Goal: Task Accomplishment & Management: Manage account settings

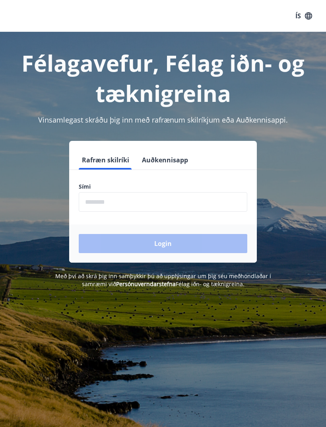
click at [143, 200] on input "phone" at bounding box center [163, 201] width 169 height 19
type input "********"
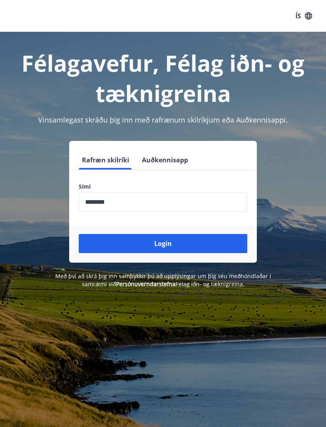
click at [157, 240] on button "Login" at bounding box center [163, 243] width 169 height 19
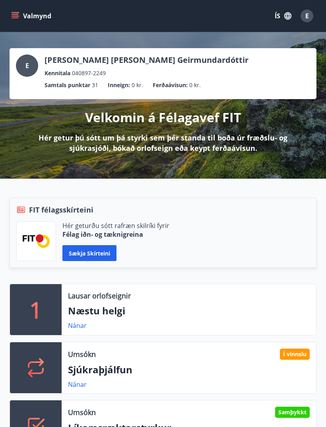
click at [20, 19] on button "Valmynd" at bounding box center [32, 16] width 45 height 14
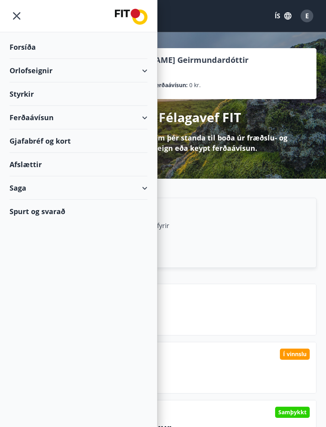
click at [34, 93] on div "Styrkir" at bounding box center [79, 93] width 138 height 23
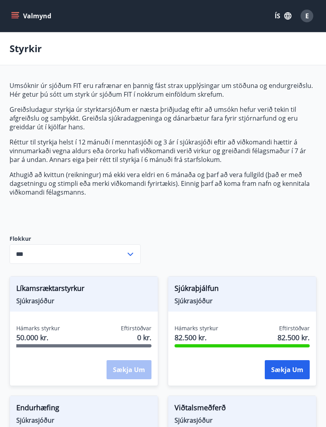
type input "***"
click at [17, 21] on button "Valmynd" at bounding box center [32, 16] width 45 height 14
click at [11, 19] on icon "menu" at bounding box center [15, 16] width 8 height 8
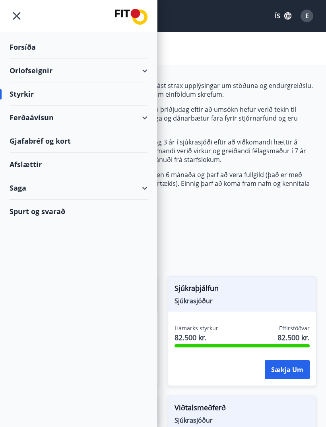
click at [47, 215] on div "Spurt og svarað" at bounding box center [79, 211] width 138 height 23
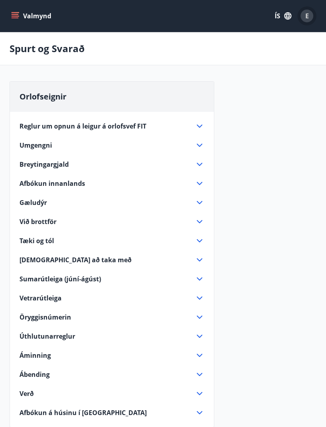
click at [304, 17] on div "E" at bounding box center [307, 16] width 13 height 13
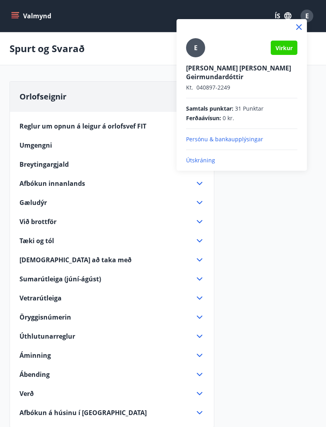
click at [137, 87] on div at bounding box center [163, 213] width 326 height 427
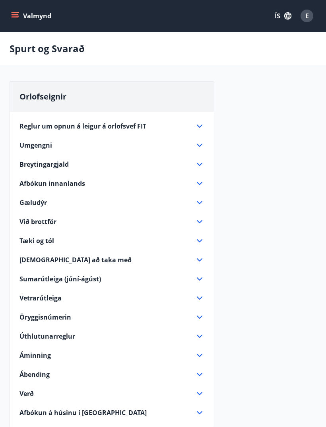
click at [18, 18] on icon "menu" at bounding box center [15, 17] width 7 height 1
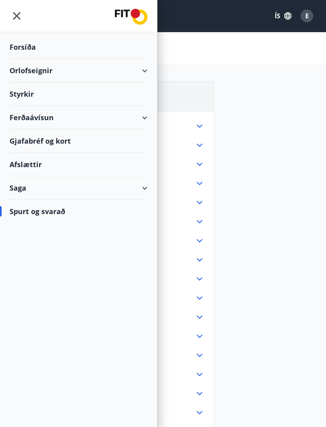
click at [41, 85] on div "Styrkir" at bounding box center [79, 93] width 138 height 23
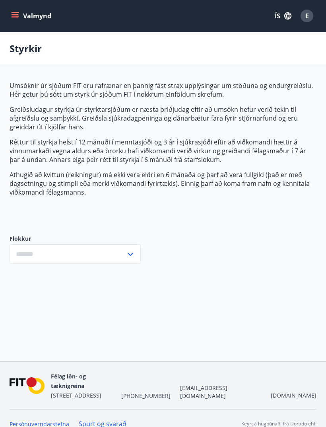
type input "***"
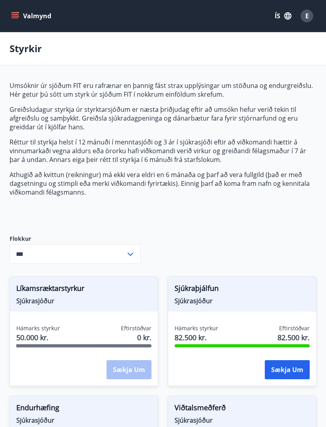
click at [122, 255] on input "***" at bounding box center [68, 253] width 116 height 19
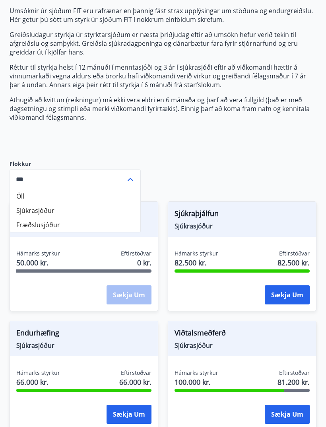
scroll to position [76, 0]
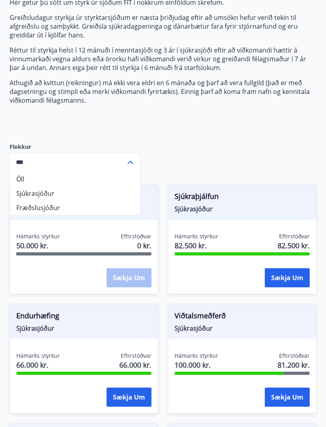
scroll to position [91, 0]
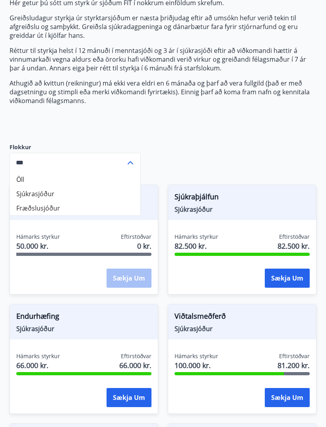
click at [125, 164] on input "***" at bounding box center [68, 162] width 116 height 19
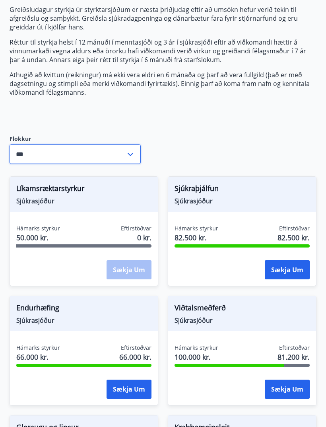
scroll to position [0, 0]
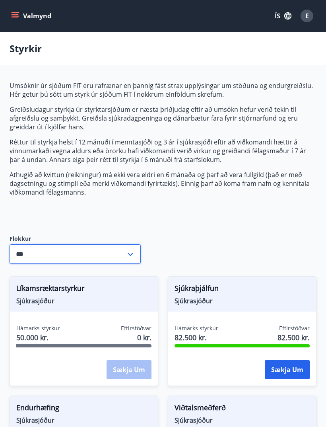
click at [17, 12] on button "Valmynd" at bounding box center [32, 16] width 45 height 14
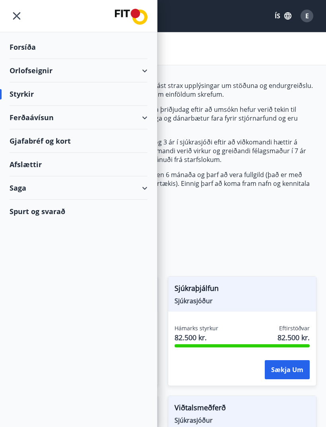
click at [33, 51] on div "Forsíða" at bounding box center [79, 46] width 138 height 23
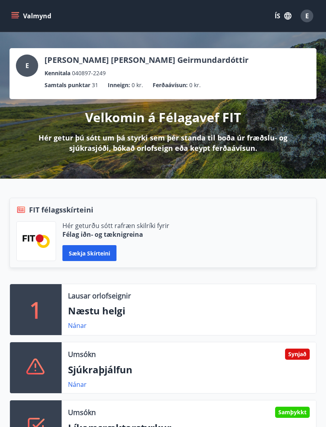
click at [139, 74] on div "Kennitala 040897-2249" at bounding box center [147, 73] width 204 height 9
click at [306, 14] on span "E" at bounding box center [307, 16] width 4 height 9
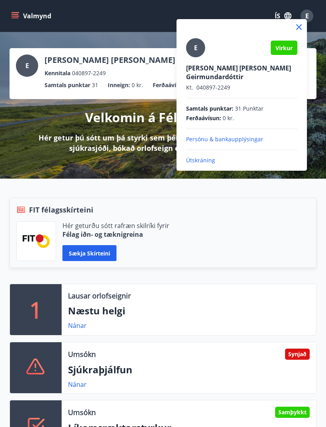
click at [194, 50] on span "E" at bounding box center [196, 47] width 4 height 9
click at [194, 58] on input "E" at bounding box center [240, 62] width 108 height 8
click at [242, 135] on p "Persónu & bankaupplýsingar" at bounding box center [241, 139] width 111 height 8
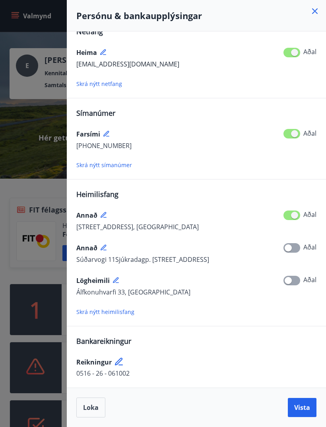
scroll to position [15, 0]
click at [95, 407] on span "Loka" at bounding box center [91, 407] width 16 height 9
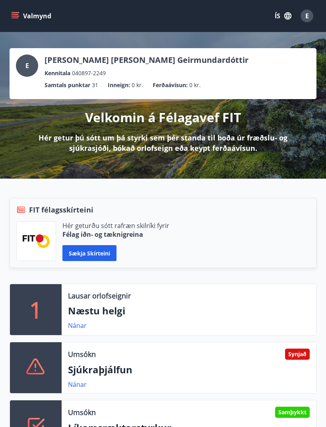
click at [19, 20] on button "Valmynd" at bounding box center [32, 16] width 45 height 14
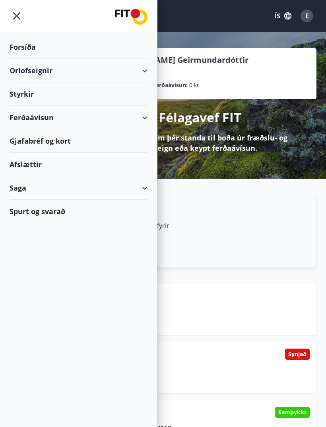
click at [144, 182] on div "Saga" at bounding box center [79, 187] width 138 height 23
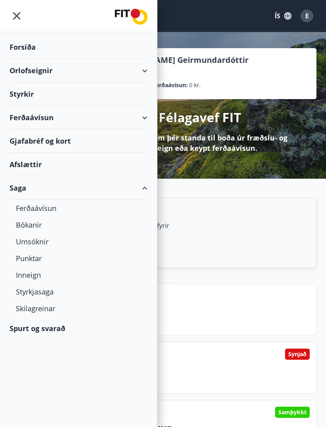
click at [43, 242] on div "Umsóknir" at bounding box center [78, 241] width 125 height 17
